Goal: Transaction & Acquisition: Purchase product/service

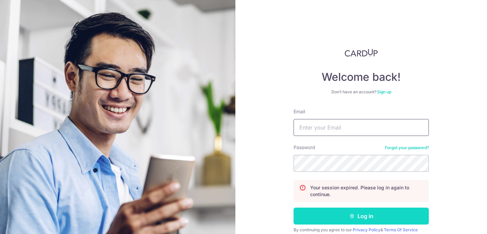
type input "[PERSON_NAME][EMAIL_ADDRESS][DOMAIN_NAME]"
click at [326, 218] on button "Log in" at bounding box center [361, 216] width 135 height 17
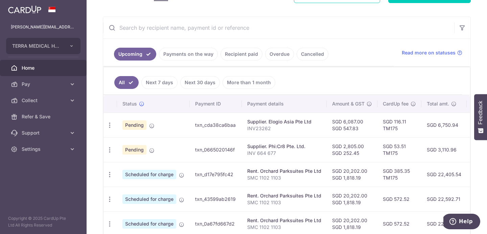
scroll to position [115, 0]
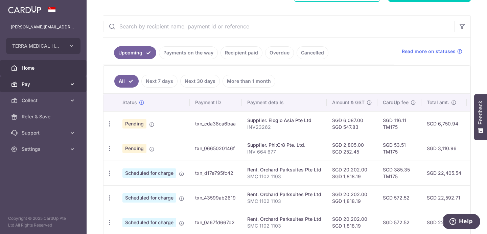
click at [47, 86] on span "Pay" at bounding box center [44, 84] width 45 height 7
click at [49, 85] on span "Pay" at bounding box center [44, 84] width 45 height 7
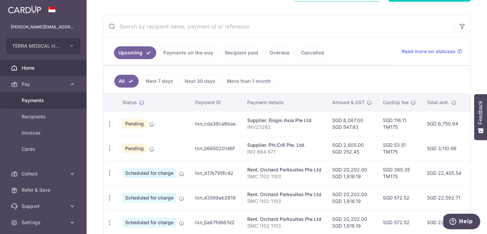
click at [50, 100] on span "Payments" at bounding box center [44, 100] width 45 height 7
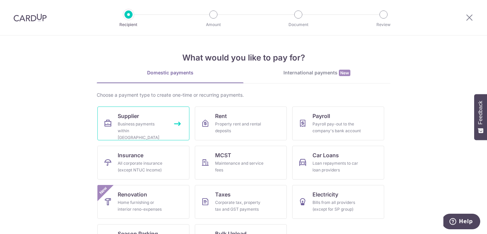
click at [130, 115] on span "Supplier" at bounding box center [128, 116] width 21 height 8
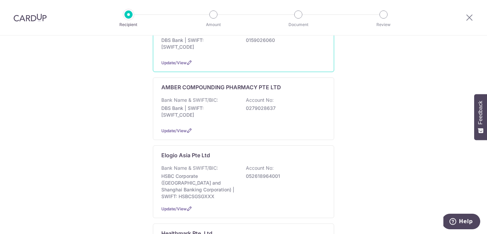
scroll to position [251, 0]
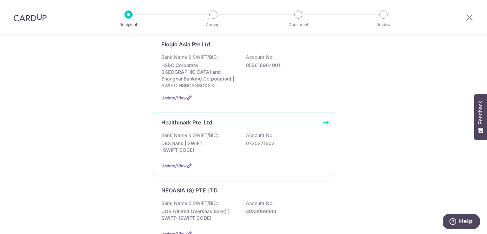
click at [219, 140] on p "DBS Bank | SWIFT: DBSSSGSGXXX" at bounding box center [199, 147] width 76 height 14
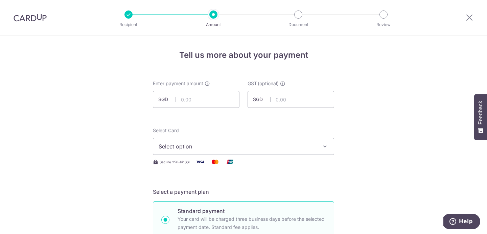
click at [191, 89] on div "Enter payment amount SGD" at bounding box center [196, 94] width 87 height 28
click at [191, 99] on input "text" at bounding box center [196, 99] width 87 height 17
type input "3,700.00"
click at [297, 105] on input "text" at bounding box center [291, 99] width 87 height 17
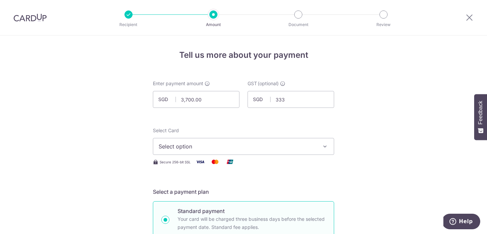
type input "333.00"
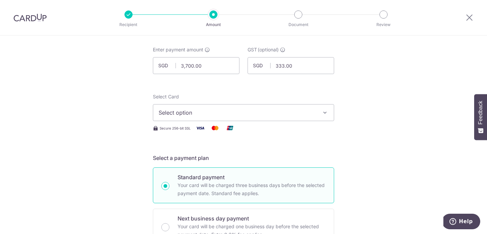
scroll to position [35, 0]
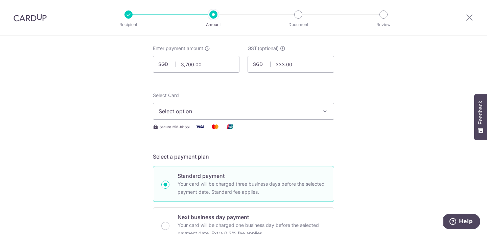
click at [286, 111] on span "Select option" at bounding box center [238, 111] width 158 height 8
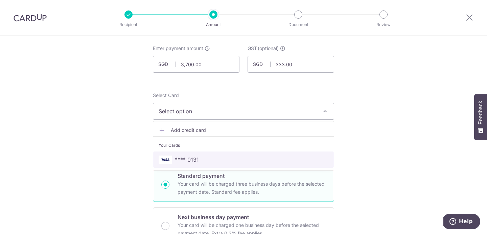
click at [269, 159] on span "**** 0131" at bounding box center [244, 160] width 170 height 8
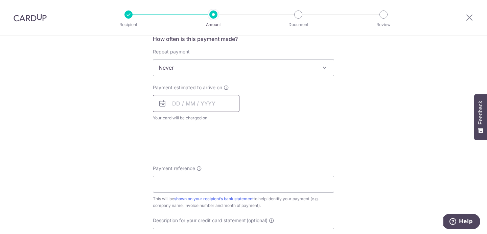
scroll to position [263, 0]
click at [184, 108] on input "text" at bounding box center [196, 102] width 87 height 17
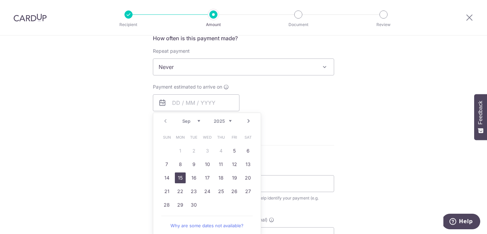
click at [182, 180] on link "15" at bounding box center [180, 178] width 11 height 11
type input "15/09/2025"
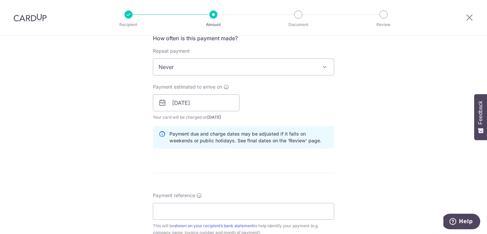
scroll to position [303, 0]
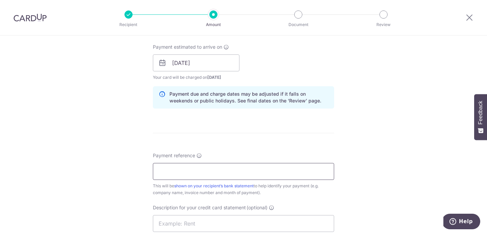
click at [256, 168] on input "Payment reference" at bounding box center [243, 171] width 181 height 17
click at [156, 172] on input "INV 369" at bounding box center [243, 171] width 181 height 17
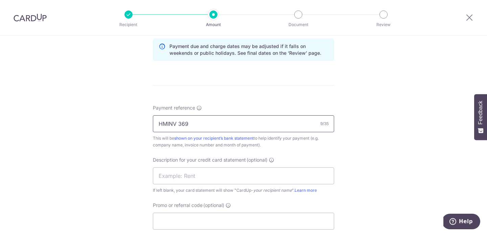
scroll to position [356, 0]
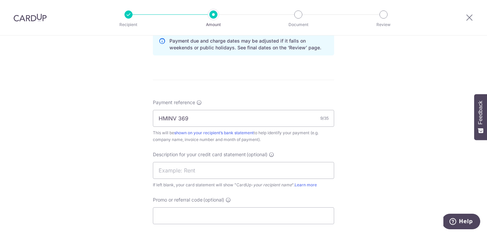
click at [212, 128] on div "Payment reference HMINV 369 9/35 This will be shown on your recipient’s bank st…" at bounding box center [243, 121] width 181 height 44
click at [215, 121] on input "HMINV 369" at bounding box center [243, 118] width 181 height 17
type input "HMINV 3699"
click at [195, 172] on input "text" at bounding box center [243, 170] width 181 height 17
click at [177, 170] on input "HMINV3699" at bounding box center [243, 170] width 181 height 17
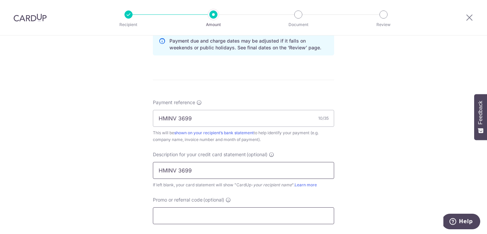
type input "HMINV 3699"
click at [191, 214] on input "Promo or referral code (optional)" at bounding box center [243, 215] width 181 height 17
type input "TM175"
click at [365, 192] on div "Tell us more about your payment Enter payment amount SGD 3,700.00 3700.00 GST (…" at bounding box center [243, 37] width 487 height 716
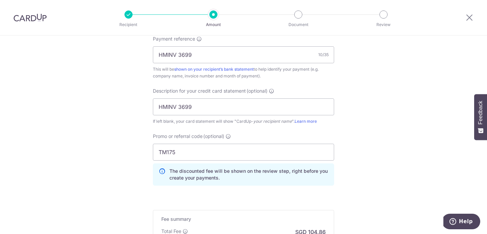
scroll to position [492, 0]
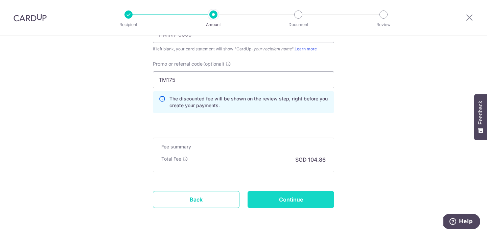
click at [299, 205] on input "Continue" at bounding box center [291, 199] width 87 height 17
type input "Create Schedule"
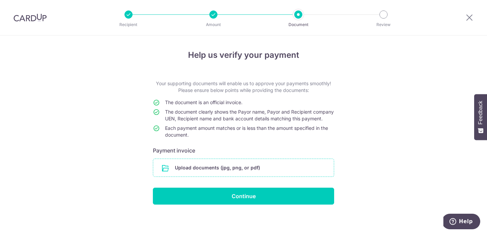
click at [219, 177] on input "file" at bounding box center [243, 168] width 181 height 18
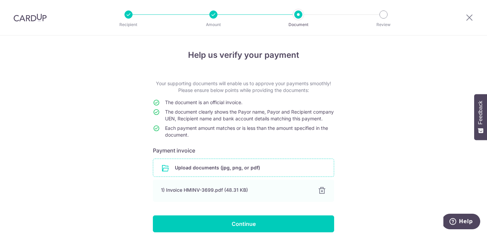
scroll to position [37, 0]
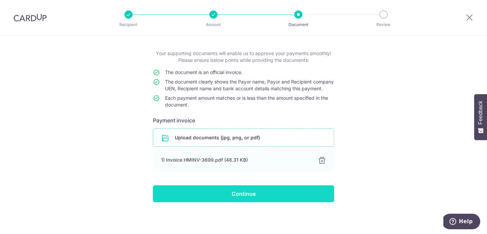
click at [229, 194] on input "Continue" at bounding box center [243, 193] width 181 height 17
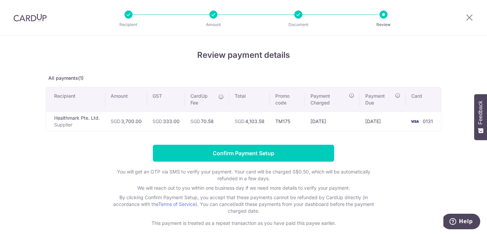
drag, startPoint x: 249, startPoint y: 123, endPoint x: 271, endPoint y: 123, distance: 22.3
click at [270, 123] on td "SGD 4,103.58" at bounding box center [249, 121] width 41 height 19
copy td "4,103.58"
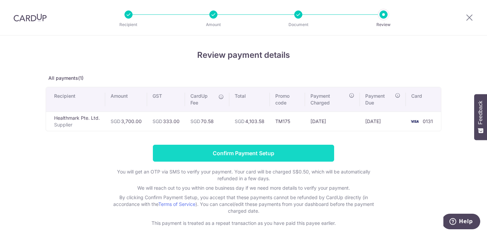
click at [266, 153] on input "Confirm Payment Setup" at bounding box center [243, 153] width 181 height 17
